Goal: Check status

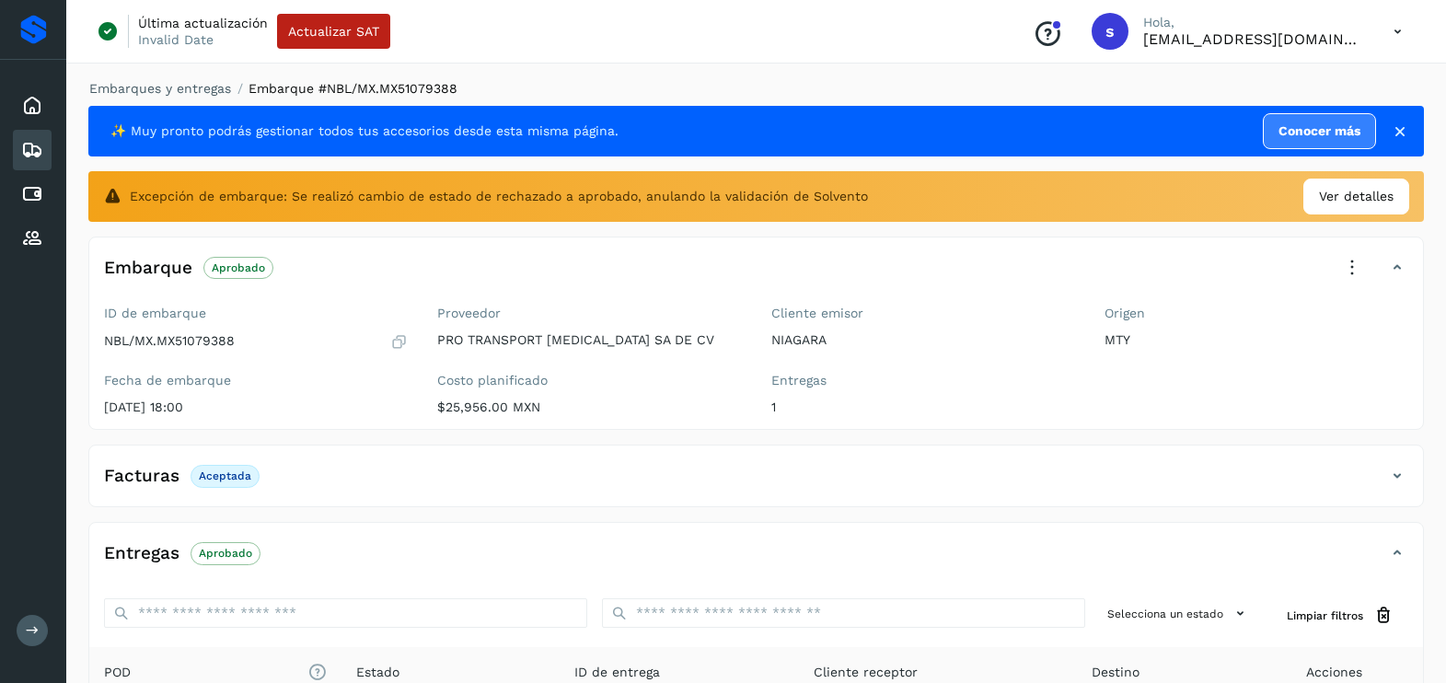
scroll to position [260, 0]
